Goal: Check status

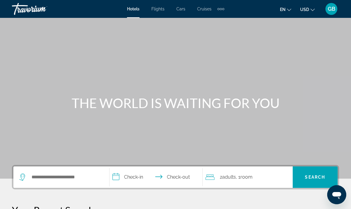
click at [331, 12] on span "GB" at bounding box center [331, 9] width 7 height 6
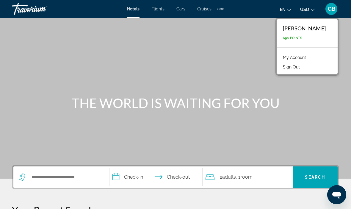
click at [308, 56] on link "My Account" at bounding box center [294, 58] width 29 height 8
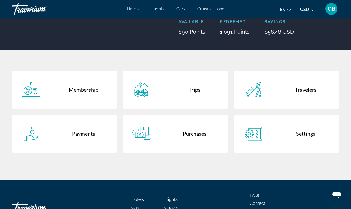
scroll to position [74, 0]
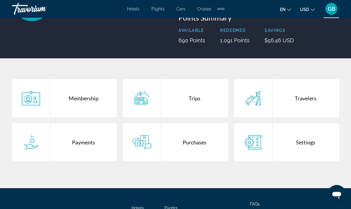
click at [196, 146] on div "Purchases" at bounding box center [194, 142] width 67 height 38
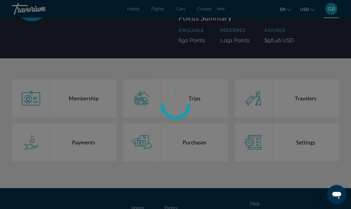
scroll to position [74, 0]
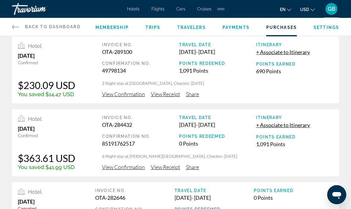
scroll to position [6, 0]
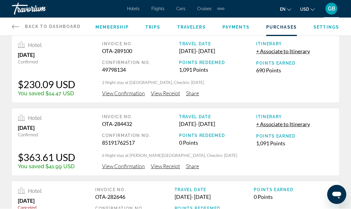
click at [132, 95] on span "View Confirmation" at bounding box center [123, 93] width 43 height 7
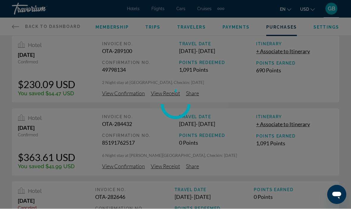
scroll to position [7, 0]
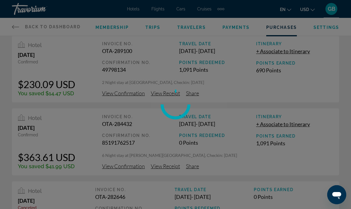
click at [133, 95] on div at bounding box center [175, 104] width 351 height 209
